Goal: Information Seeking & Learning: Find specific fact

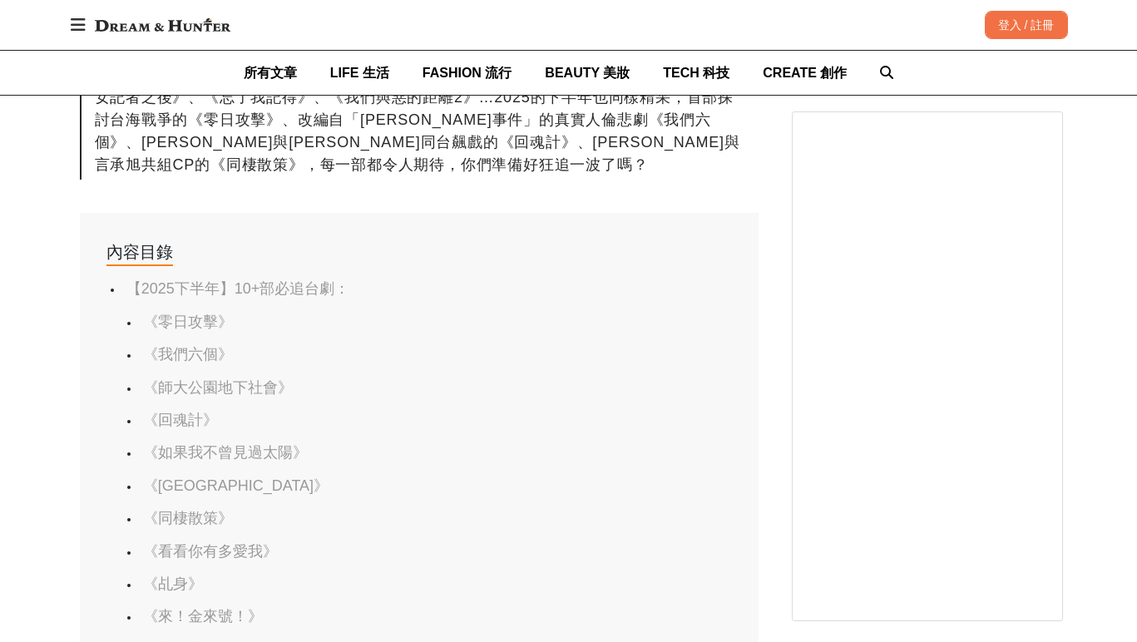
scroll to position [1025, 0]
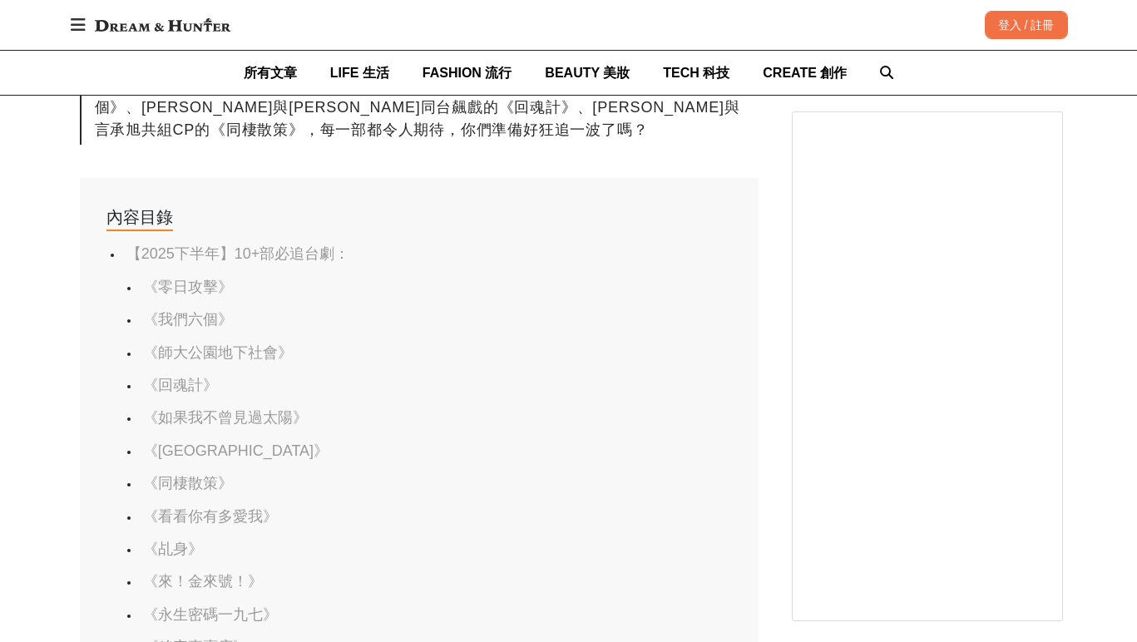
click at [189, 377] on link "《回魂計》" at bounding box center [180, 385] width 75 height 17
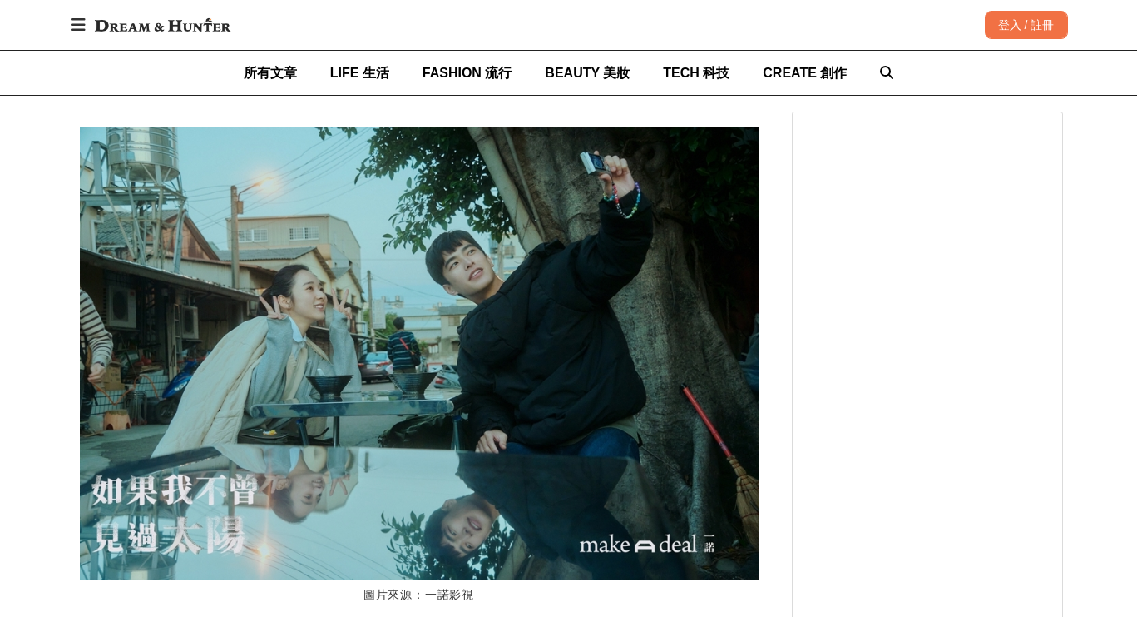
scroll to position [6548, 0]
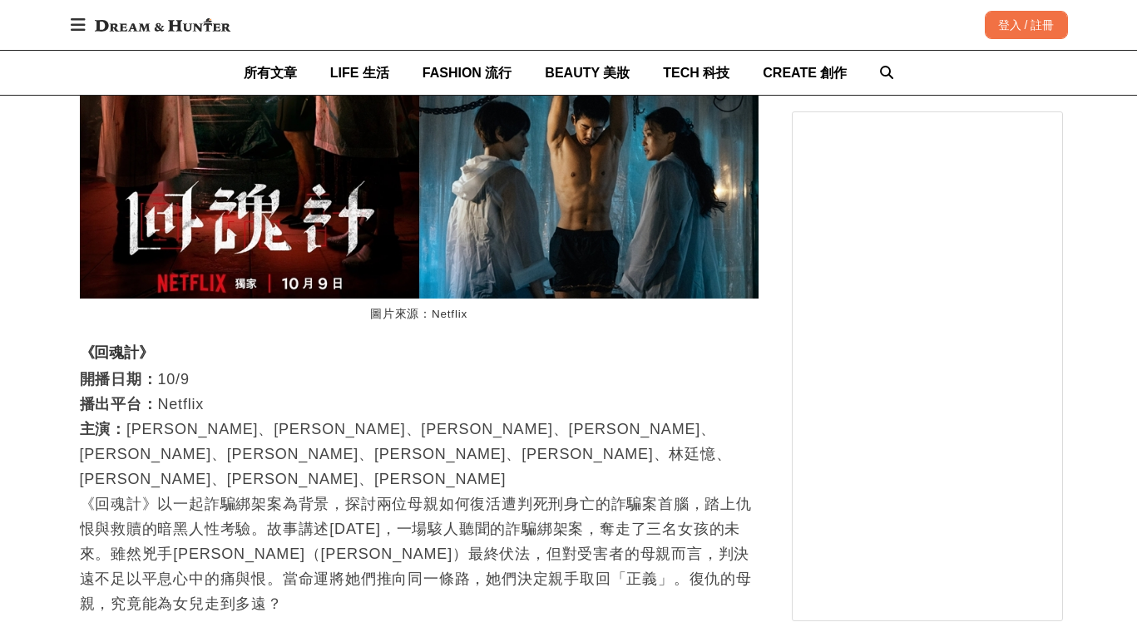
scroll to position [5701, 0]
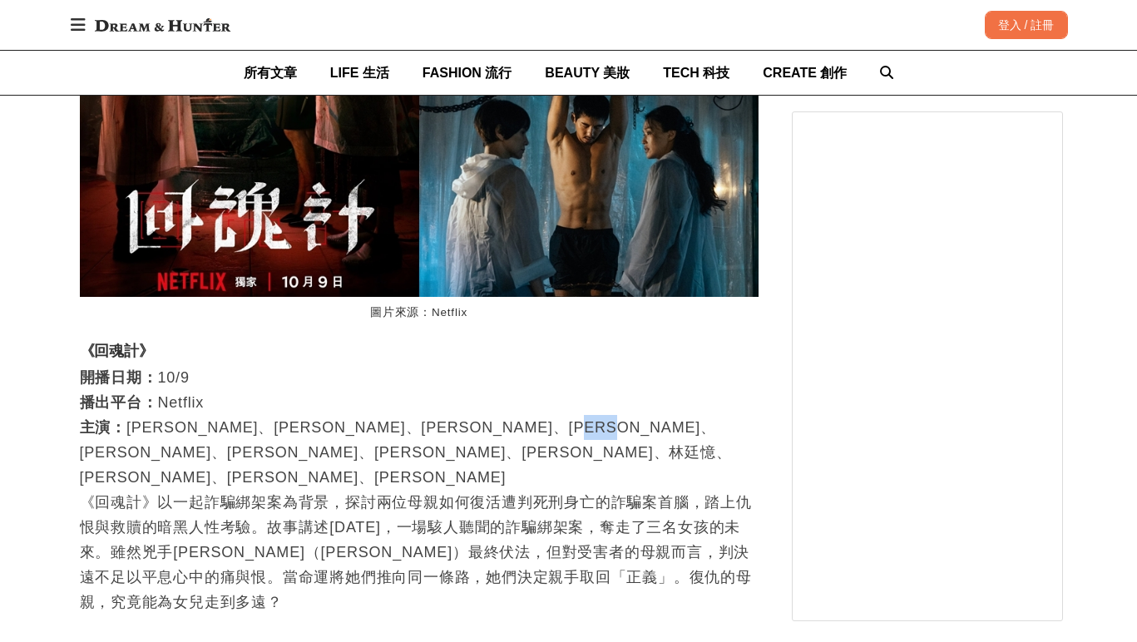
drag, startPoint x: 148, startPoint y: 295, endPoint x: 192, endPoint y: 295, distance: 44.1
click at [192, 365] on p "開播日期： 10/9 播出平台： Netflix 主演： [PERSON_NAME]、[PERSON_NAME]、[PERSON_NAME]、[PERSON_…" at bounding box center [419, 490] width 679 height 250
copy p "[PERSON_NAME]"
click at [369, 365] on p "開播日期： 10/9 播出平台： Netflix 主演： [PERSON_NAME]、[PERSON_NAME]、[PERSON_NAME]、[PERSON_…" at bounding box center [419, 490] width 679 height 250
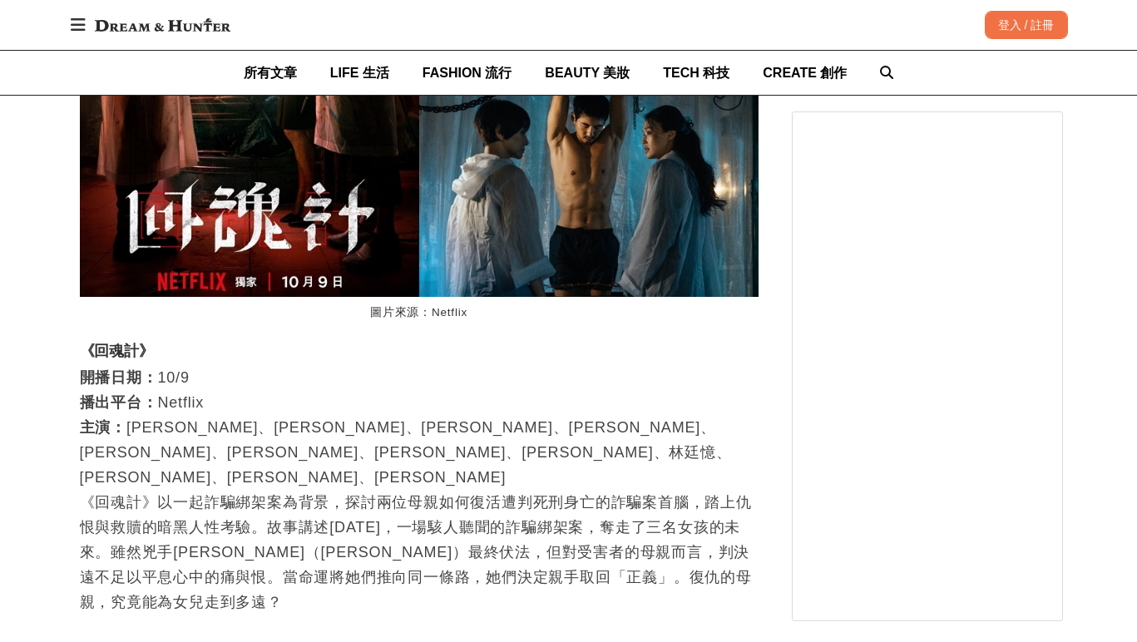
scroll to position [5709, 0]
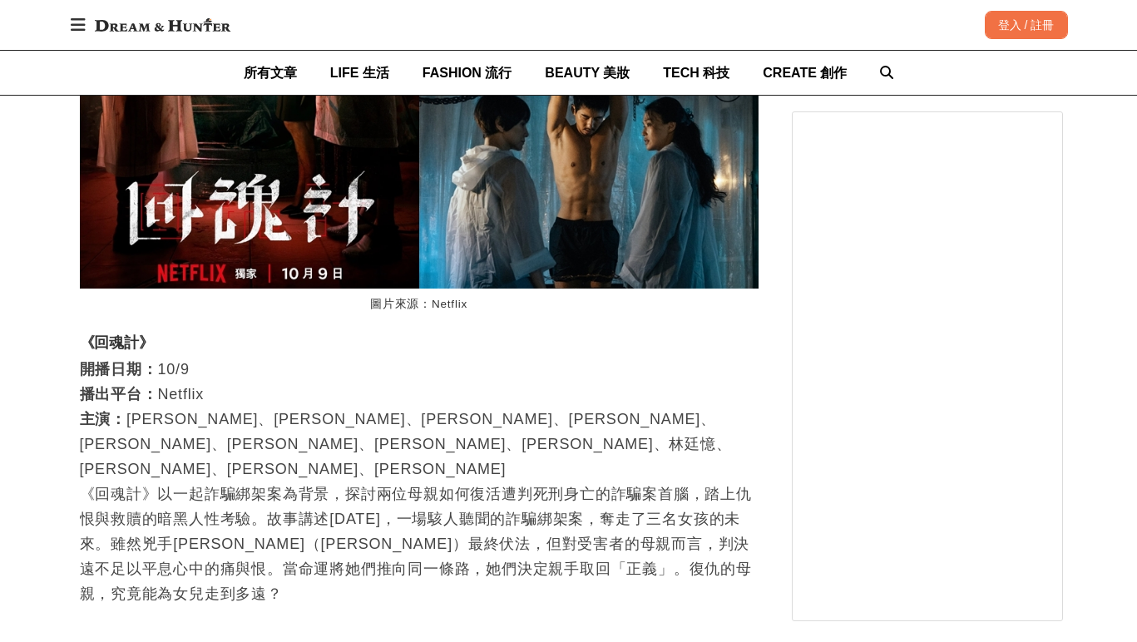
click at [104, 335] on strong "《回魂計》" at bounding box center [117, 343] width 74 height 17
click at [142, 335] on strong "《回魂計》" at bounding box center [117, 343] width 74 height 17
copy strong "回魂計》"
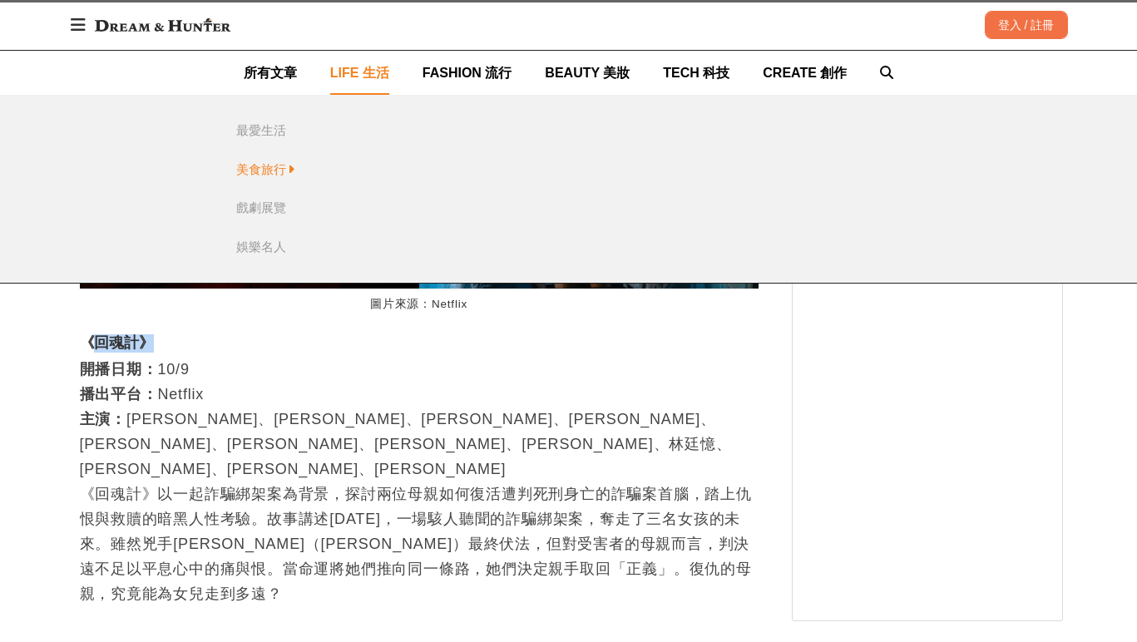
scroll to position [0, 1358]
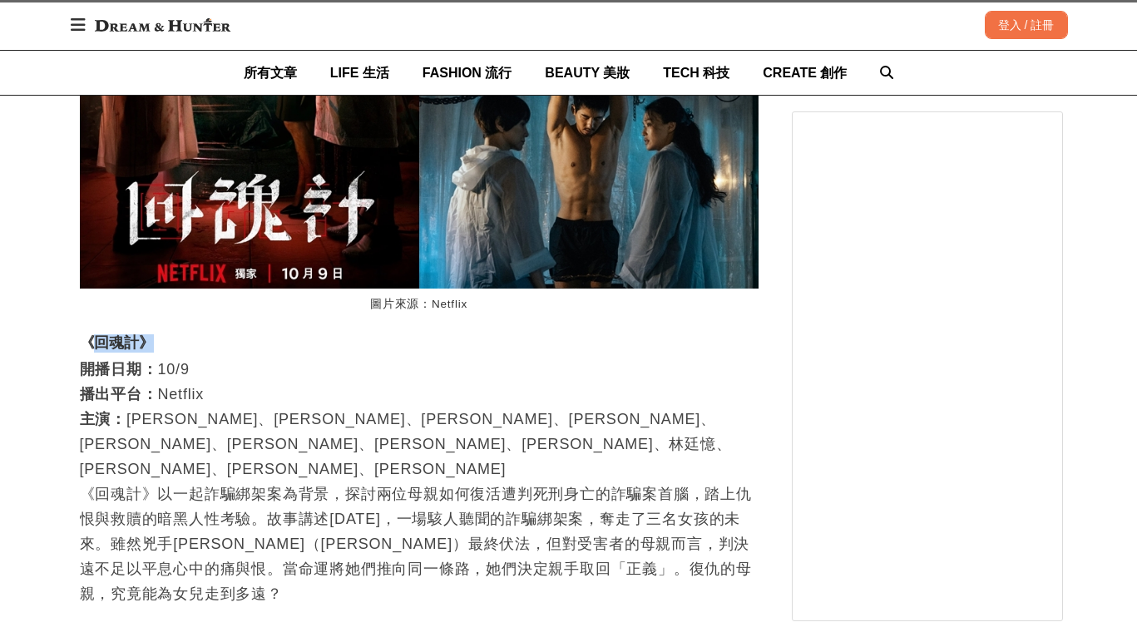
copy strong "回魂計》"
